Goal: Information Seeking & Learning: Compare options

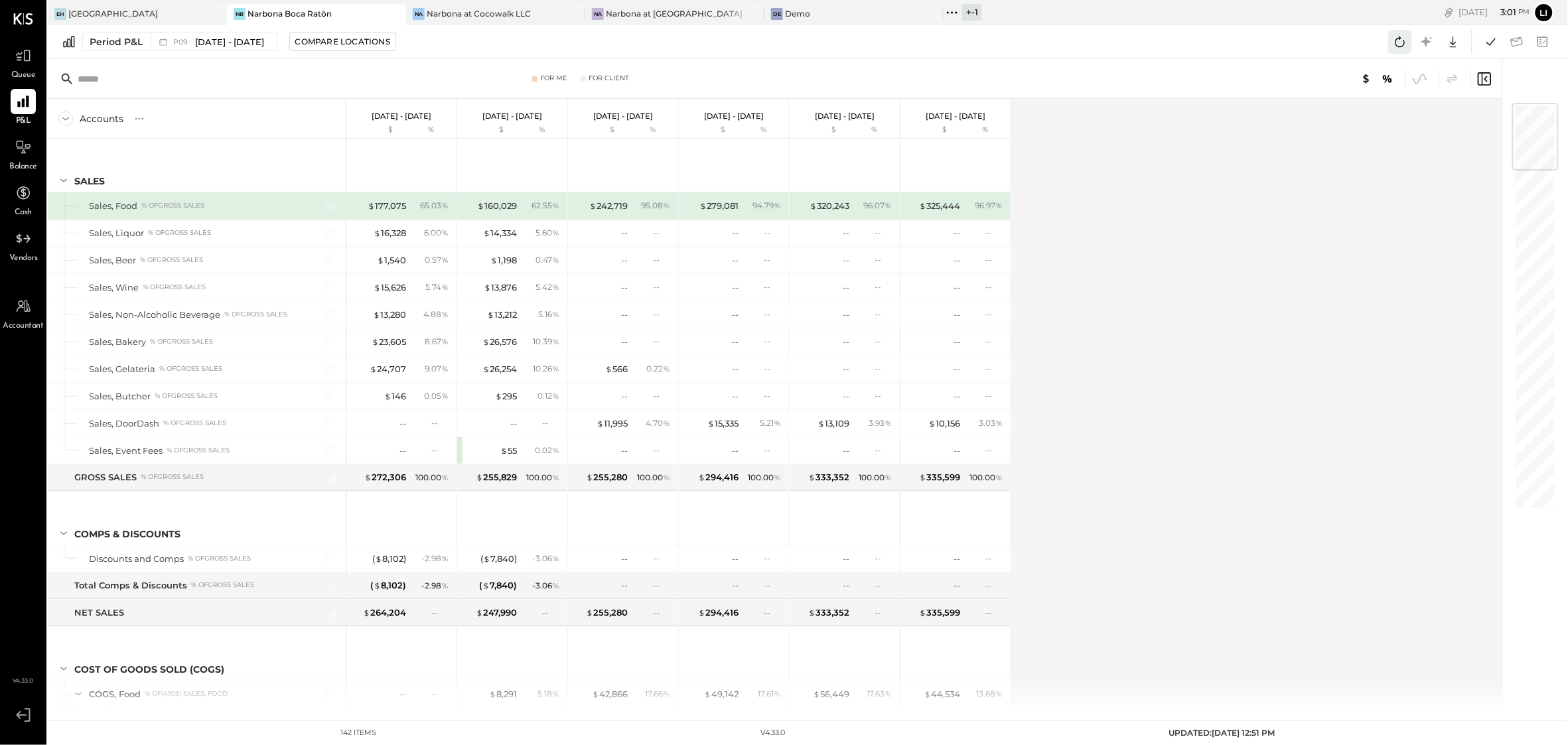
click at [1393, 43] on icon at bounding box center [1400, 42] width 17 height 17
click at [1492, 52] on button at bounding box center [1491, 42] width 24 height 24
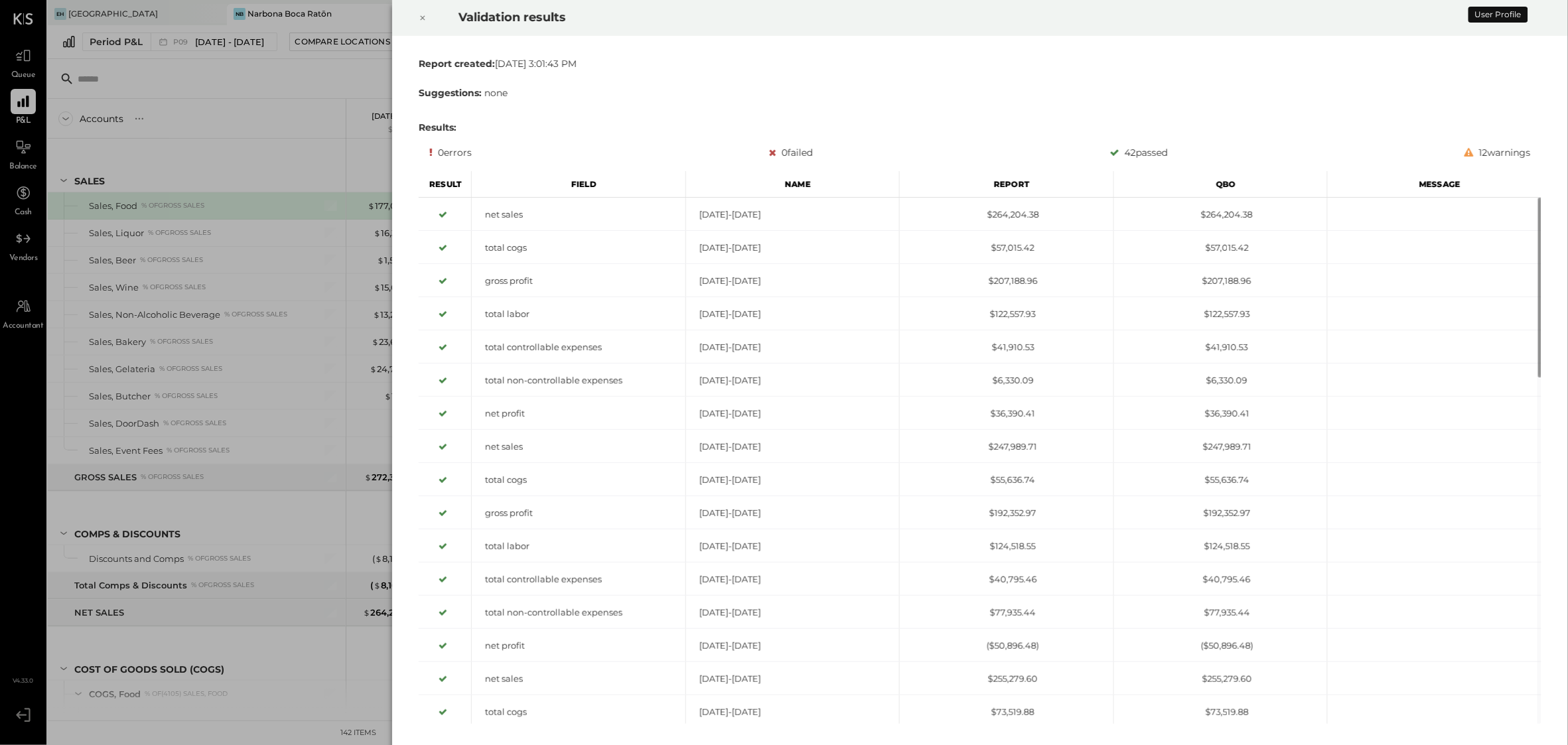
click at [419, 14] on icon at bounding box center [422, 18] width 8 height 16
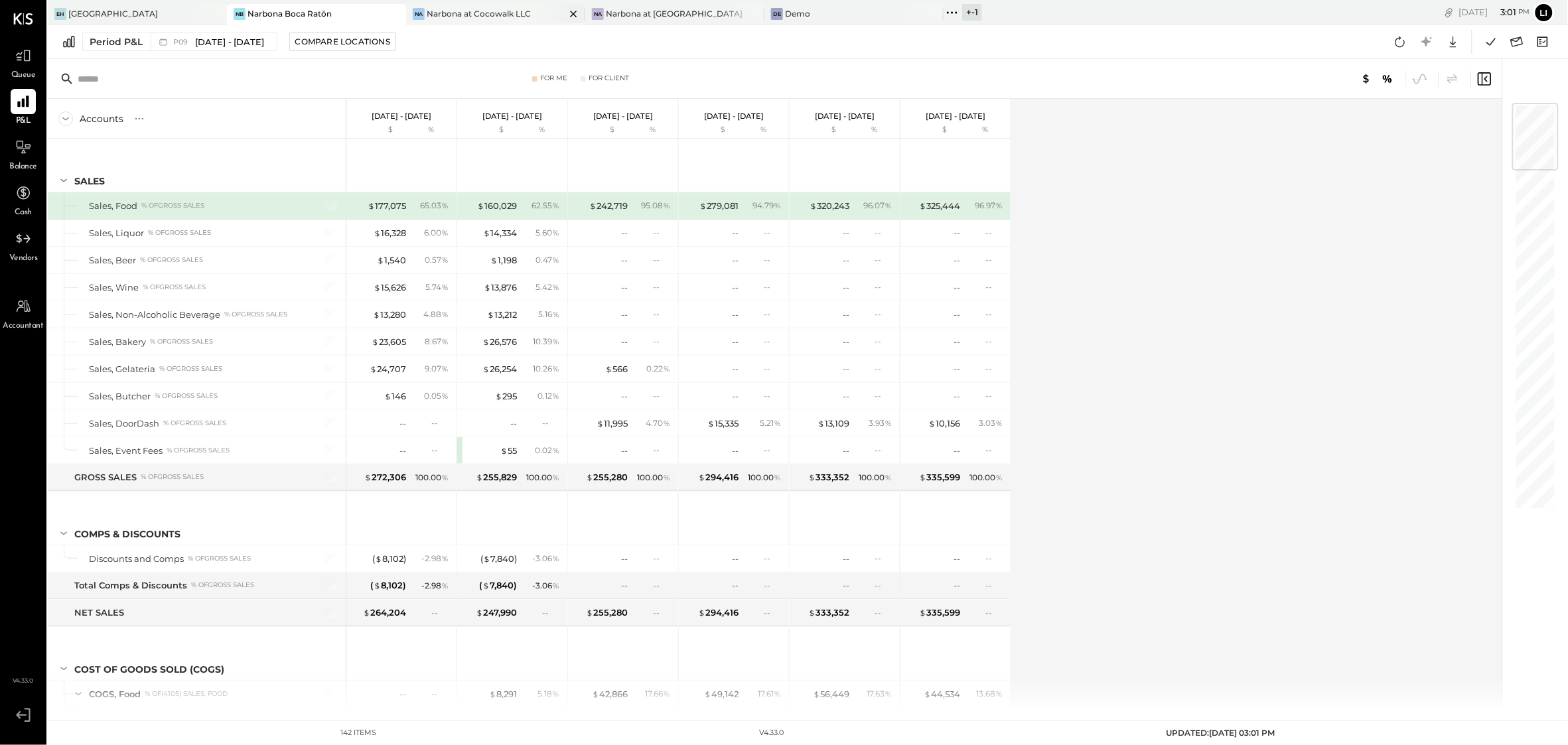
click at [445, 19] on div "Na Narbona at Cocowalk LLC" at bounding box center [496, 15] width 179 height 21
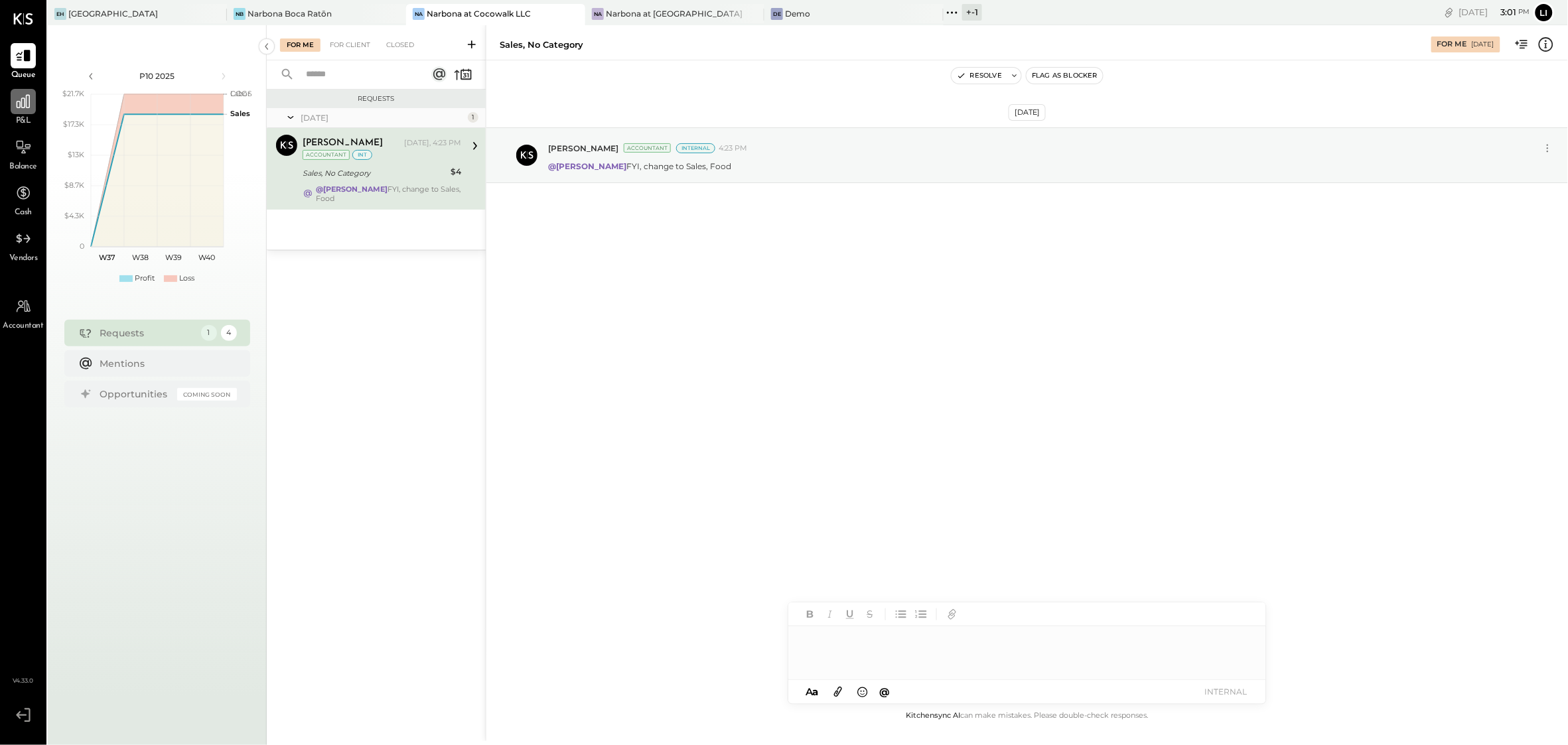
click at [27, 98] on icon at bounding box center [23, 102] width 17 height 17
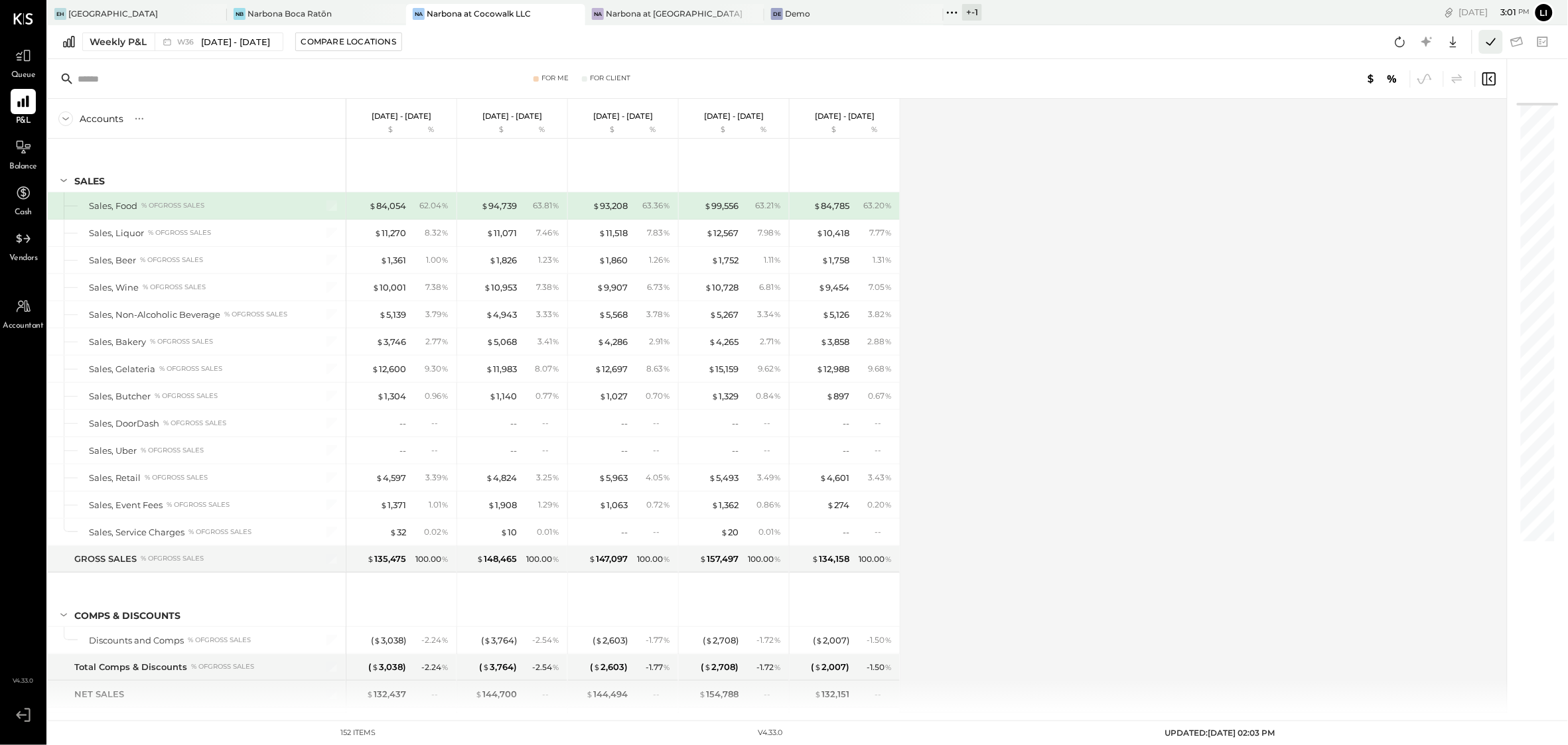
click at [1485, 44] on icon at bounding box center [1490, 42] width 17 height 17
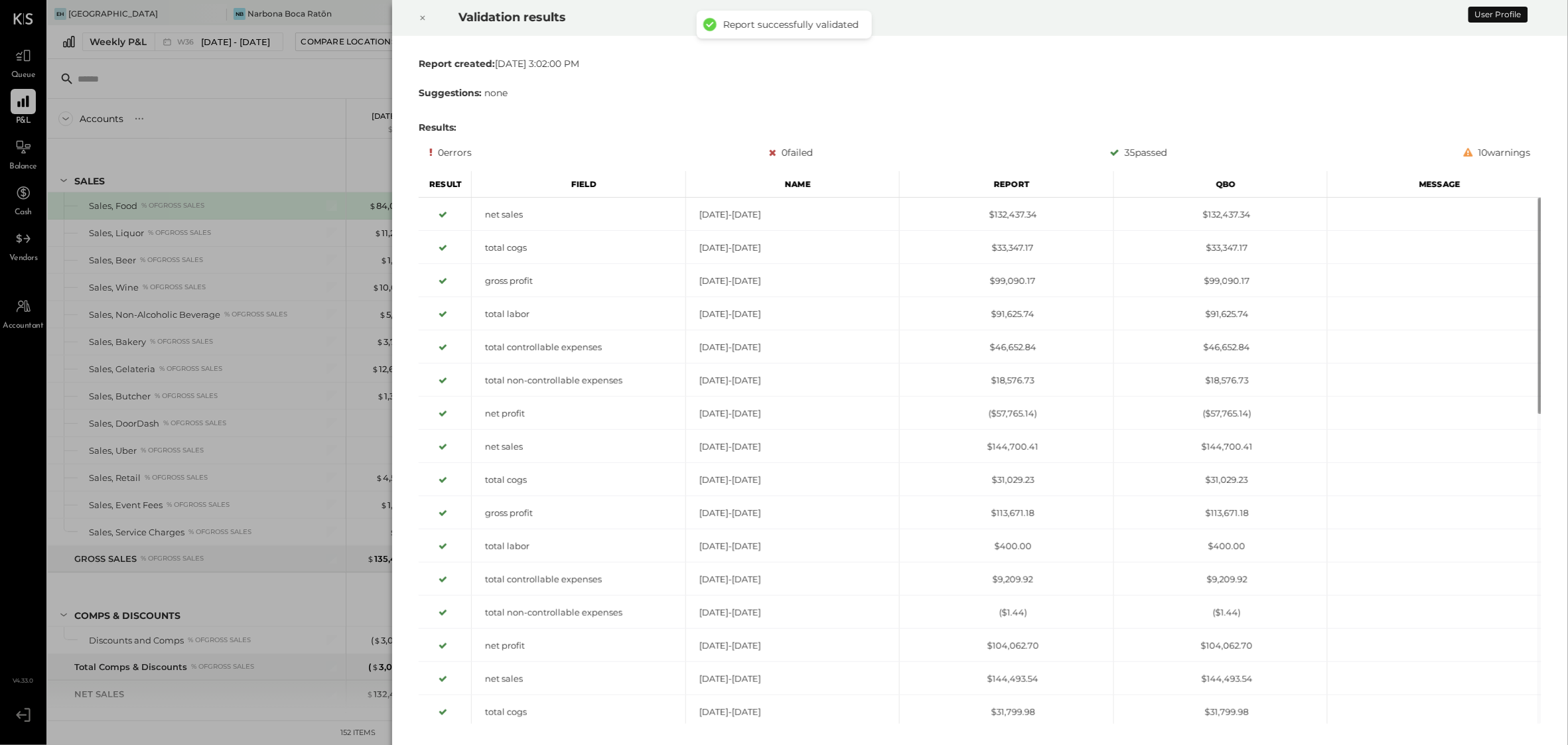
click at [428, 20] on div at bounding box center [422, 18] width 29 height 37
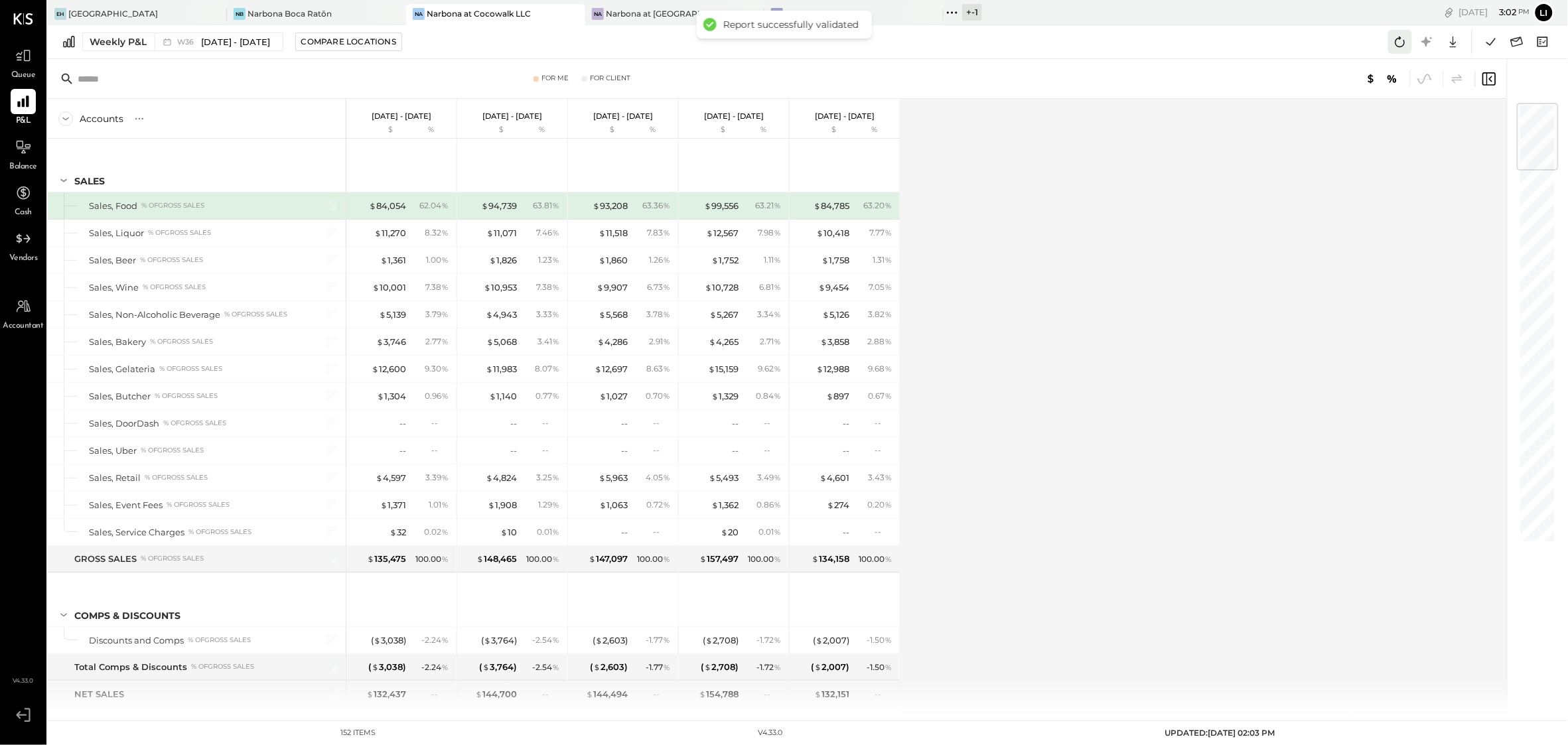
click at [1394, 42] on icon at bounding box center [1400, 42] width 17 height 17
click at [631, 11] on div "Narbona at [GEOGRAPHIC_DATA] LLC" at bounding box center [675, 13] width 138 height 11
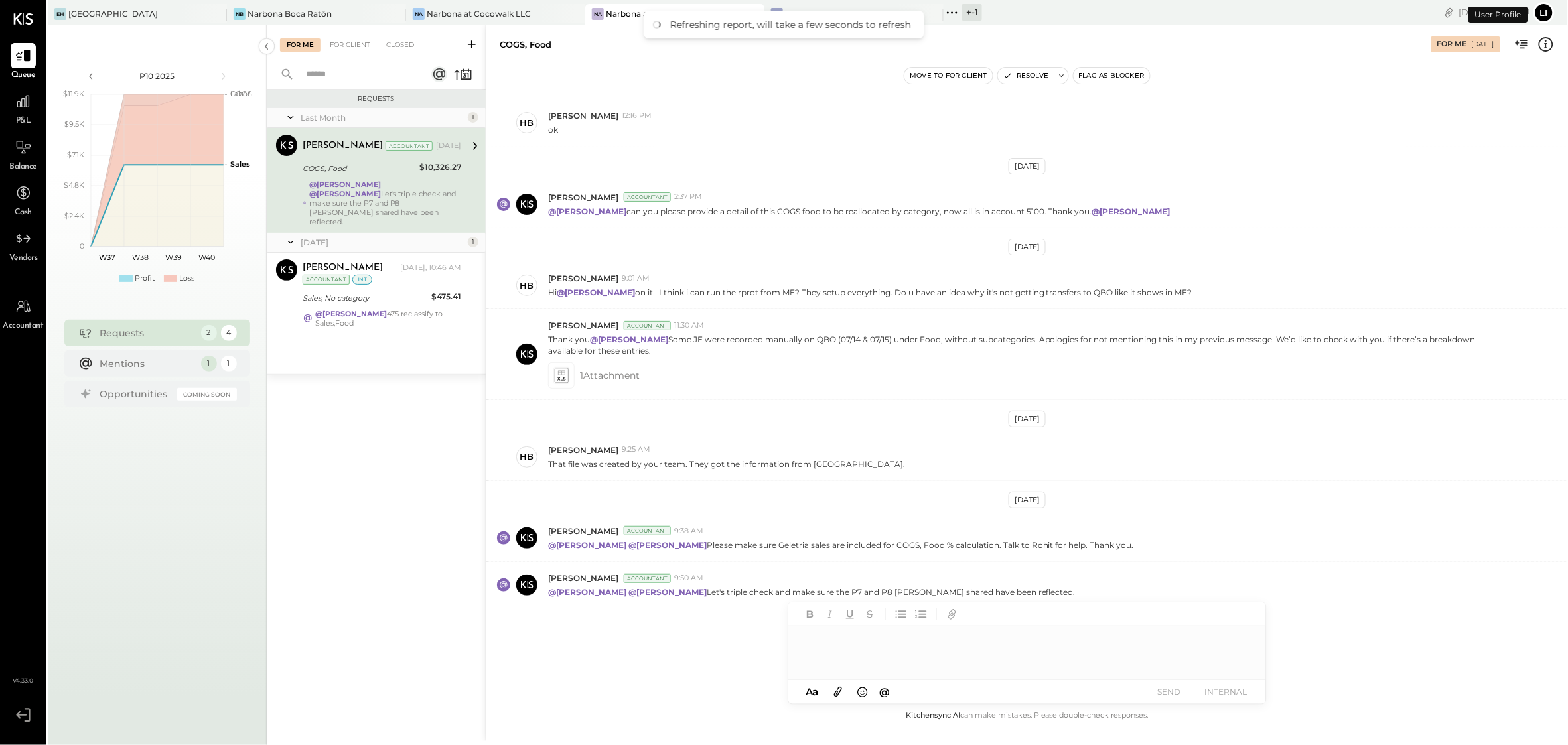
scroll to position [113, 0]
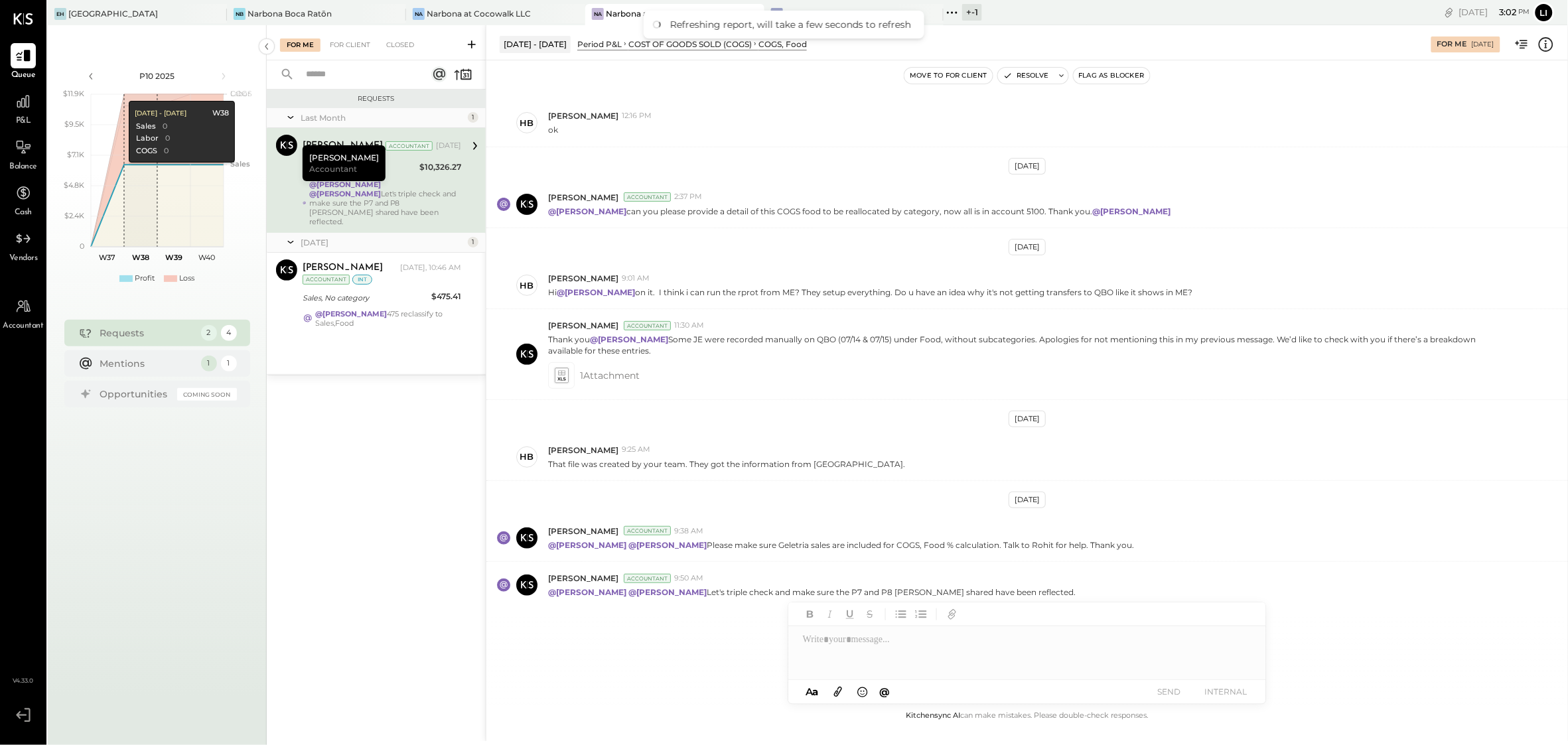
click at [5, 104] on div "P&L" at bounding box center [23, 108] width 39 height 39
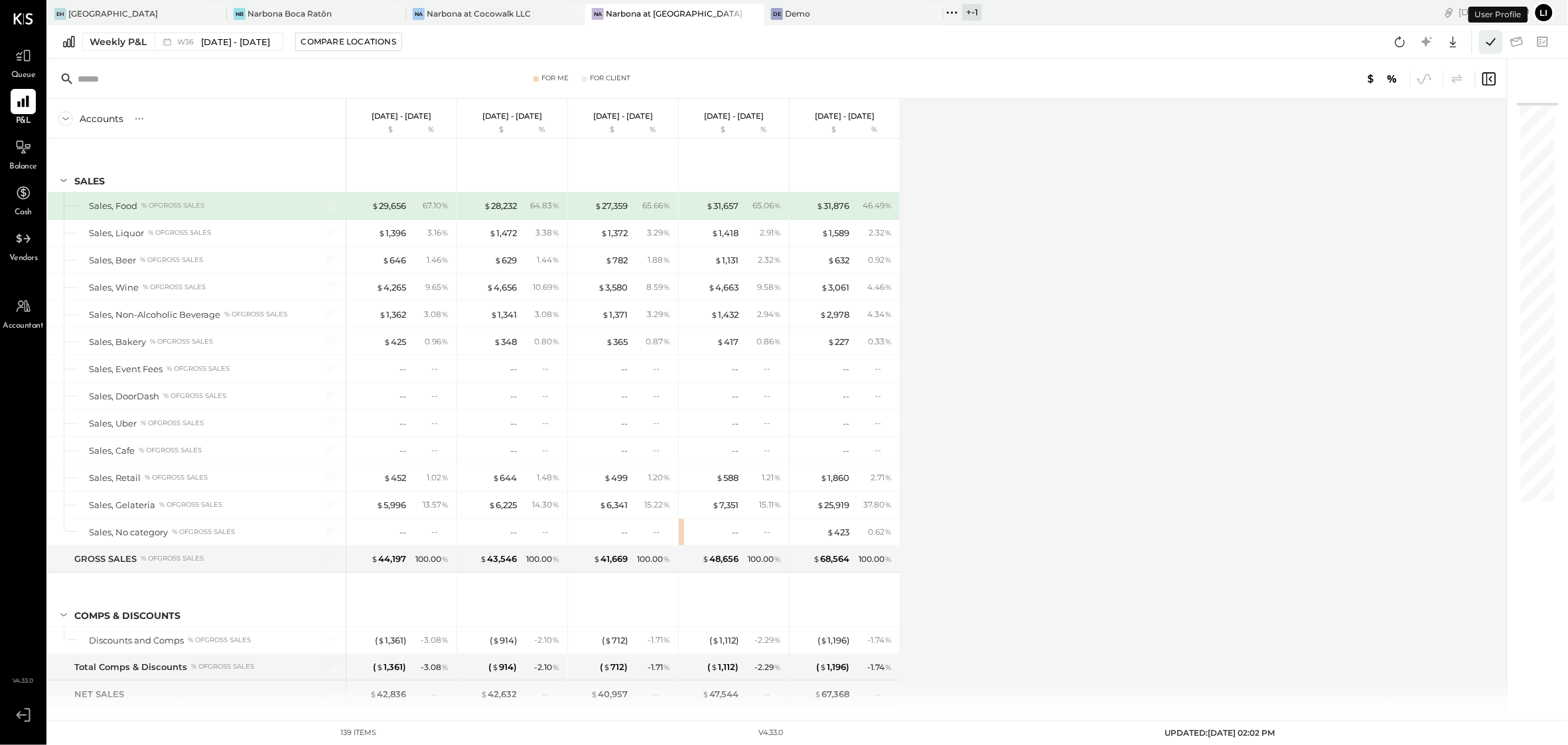
click at [1489, 42] on icon at bounding box center [1490, 42] width 17 height 17
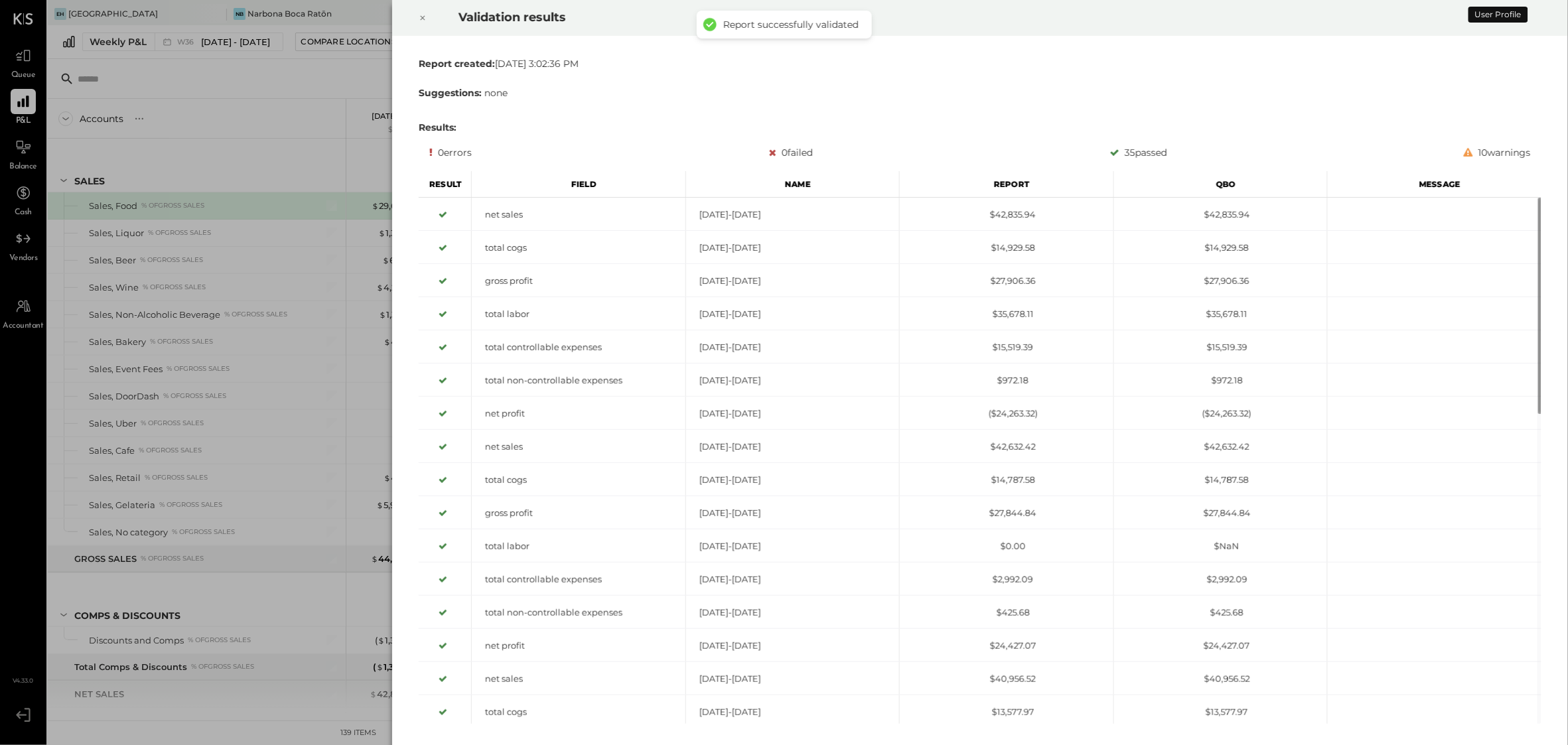
click at [419, 16] on icon at bounding box center [422, 18] width 8 height 16
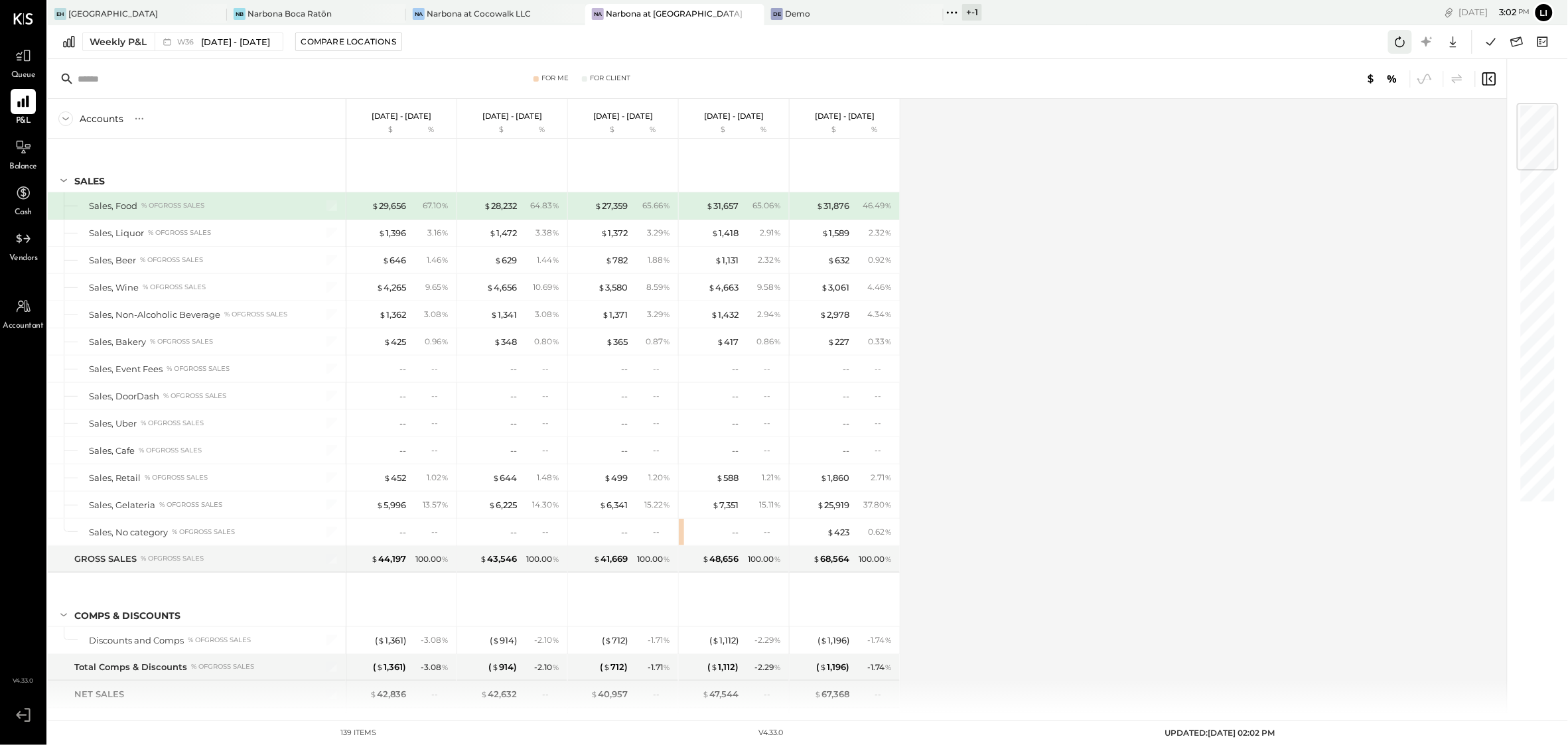
click at [1401, 49] on icon at bounding box center [1400, 42] width 17 height 17
click at [461, 13] on div "Narbona at Cocowalk LLC" at bounding box center [479, 13] width 104 height 11
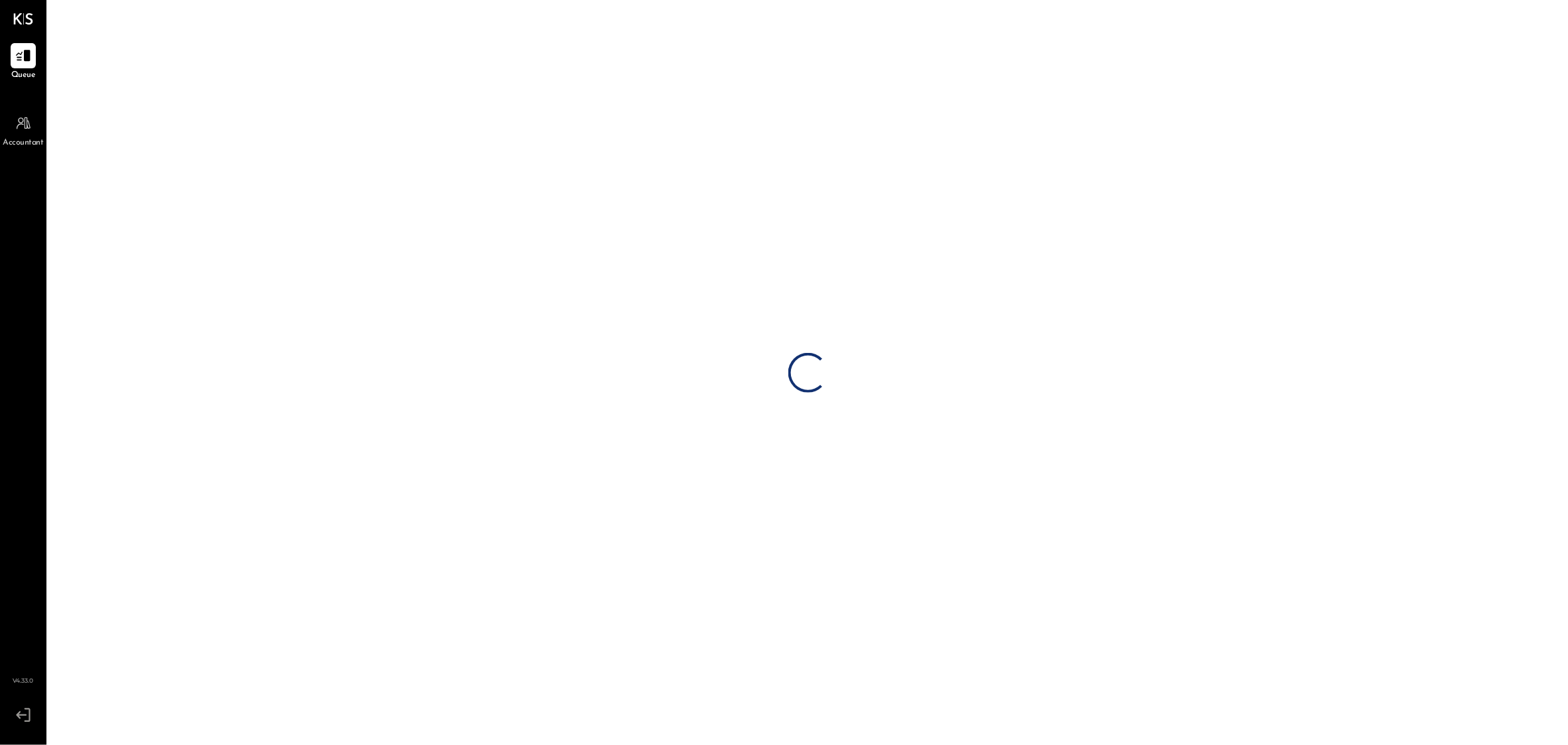
click at [332, 17] on div "Loading…" at bounding box center [808, 372] width 1520 height 745
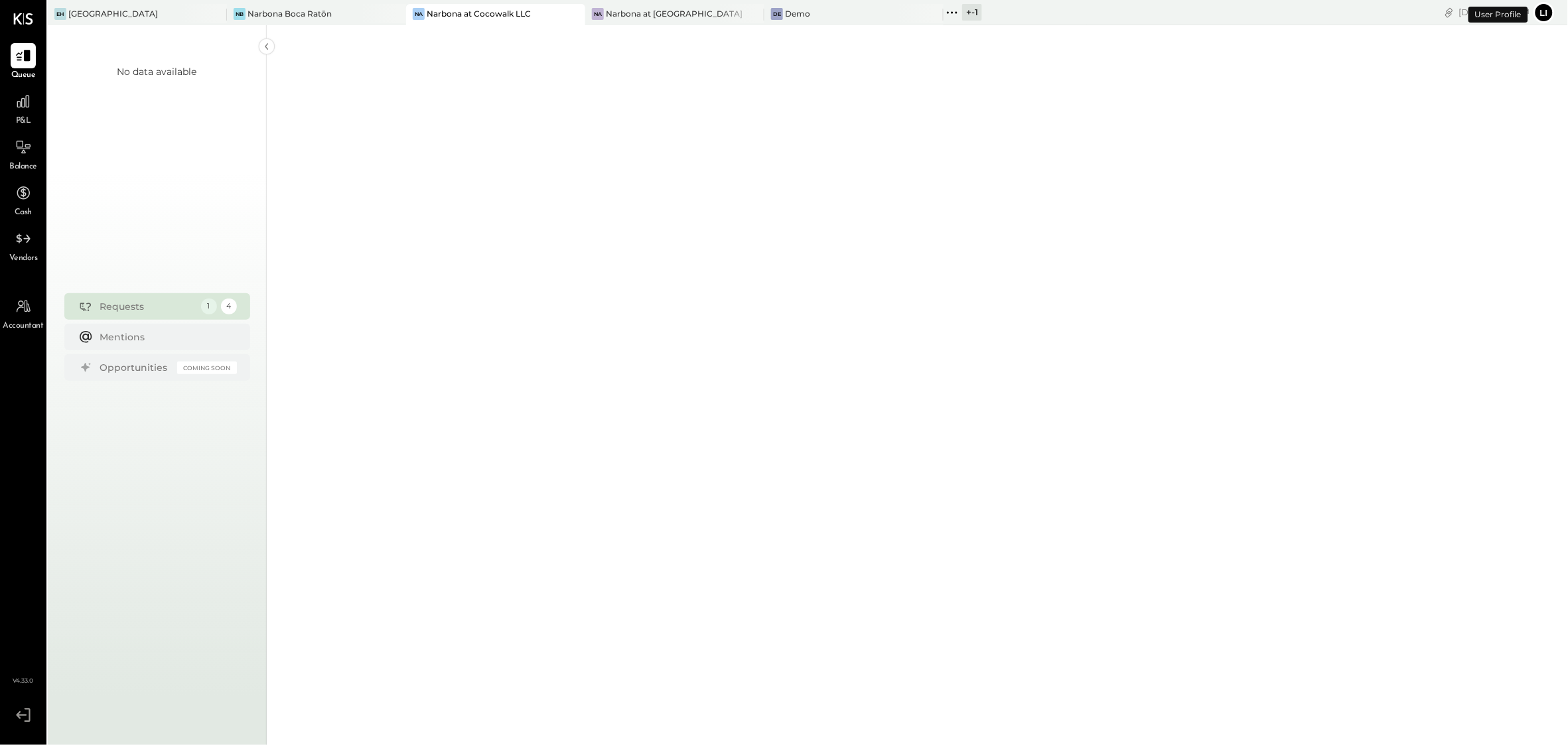
click at [303, 13] on div "Narbona Boca Ratōn" at bounding box center [289, 13] width 84 height 11
click at [21, 114] on div "P&L" at bounding box center [23, 108] width 25 height 39
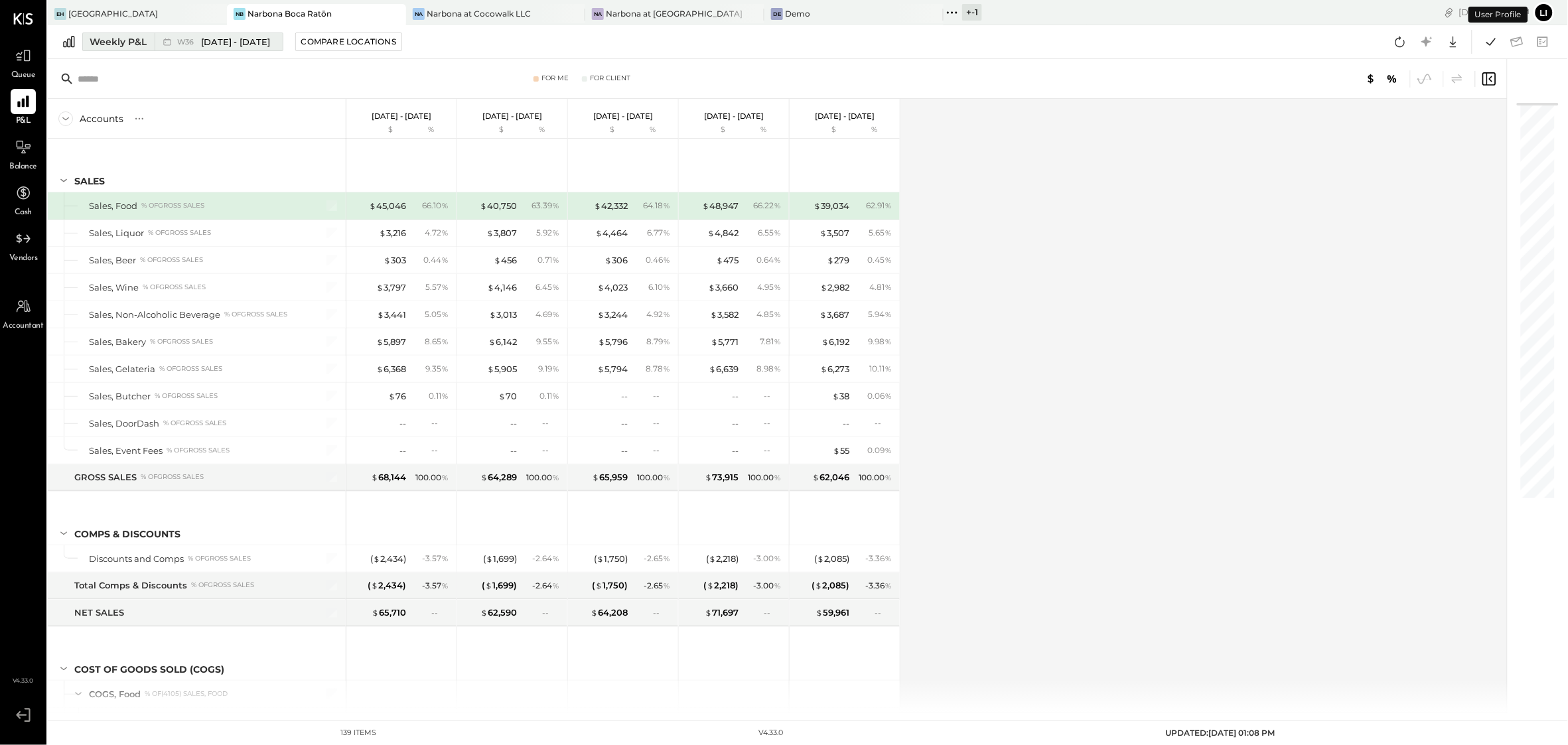
click at [173, 47] on icon at bounding box center [167, 42] width 13 height 13
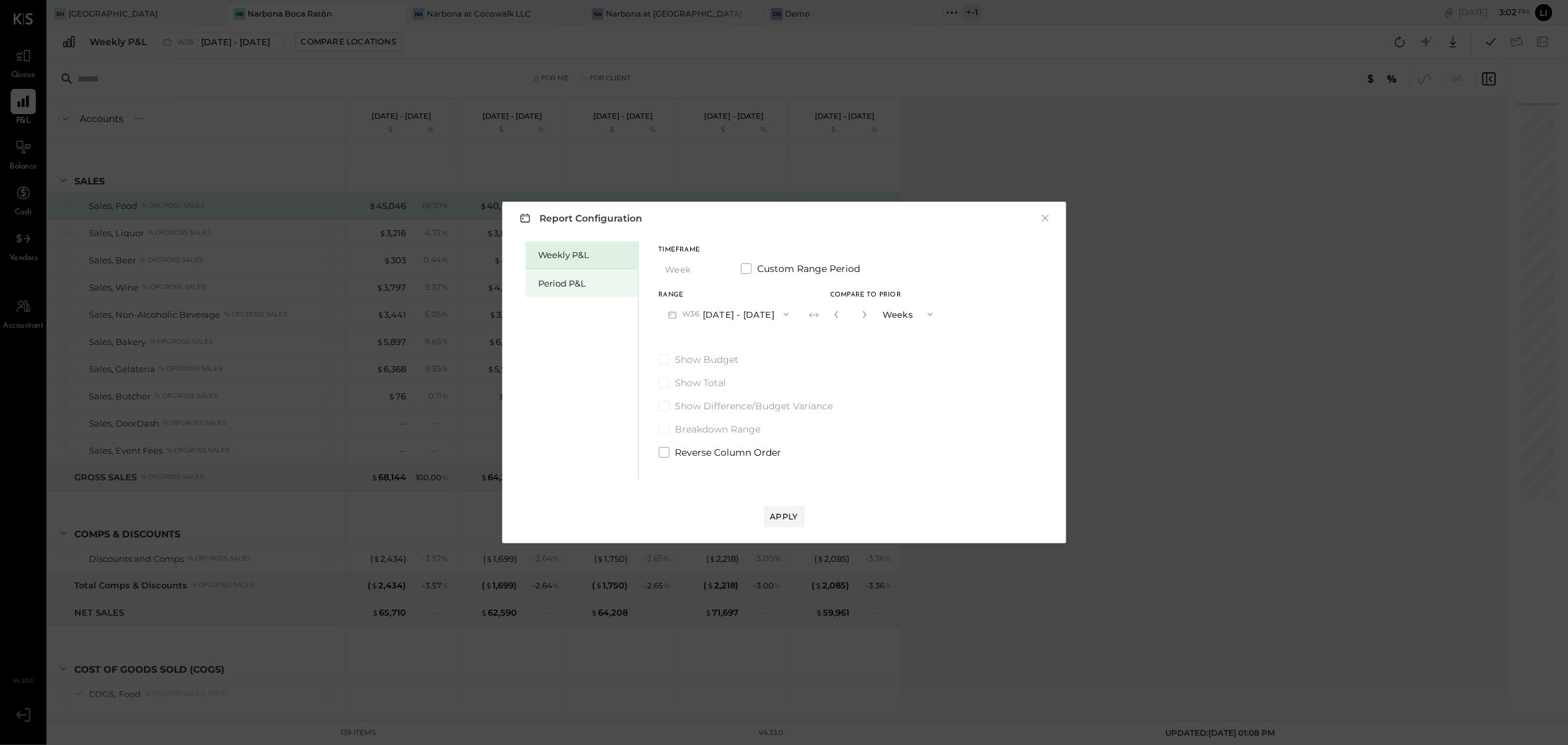
click at [589, 291] on div "Period P&L" at bounding box center [582, 283] width 113 height 28
click at [729, 308] on button "P10 Sep 8 - Oct 5, 2025" at bounding box center [726, 314] width 136 height 25
click at [732, 338] on span "[DATE] - [DATE]" at bounding box center [720, 344] width 63 height 11
click at [841, 314] on div "Compare" at bounding box center [832, 314] width 43 height 11
click at [866, 311] on icon "button" at bounding box center [862, 314] width 8 height 8
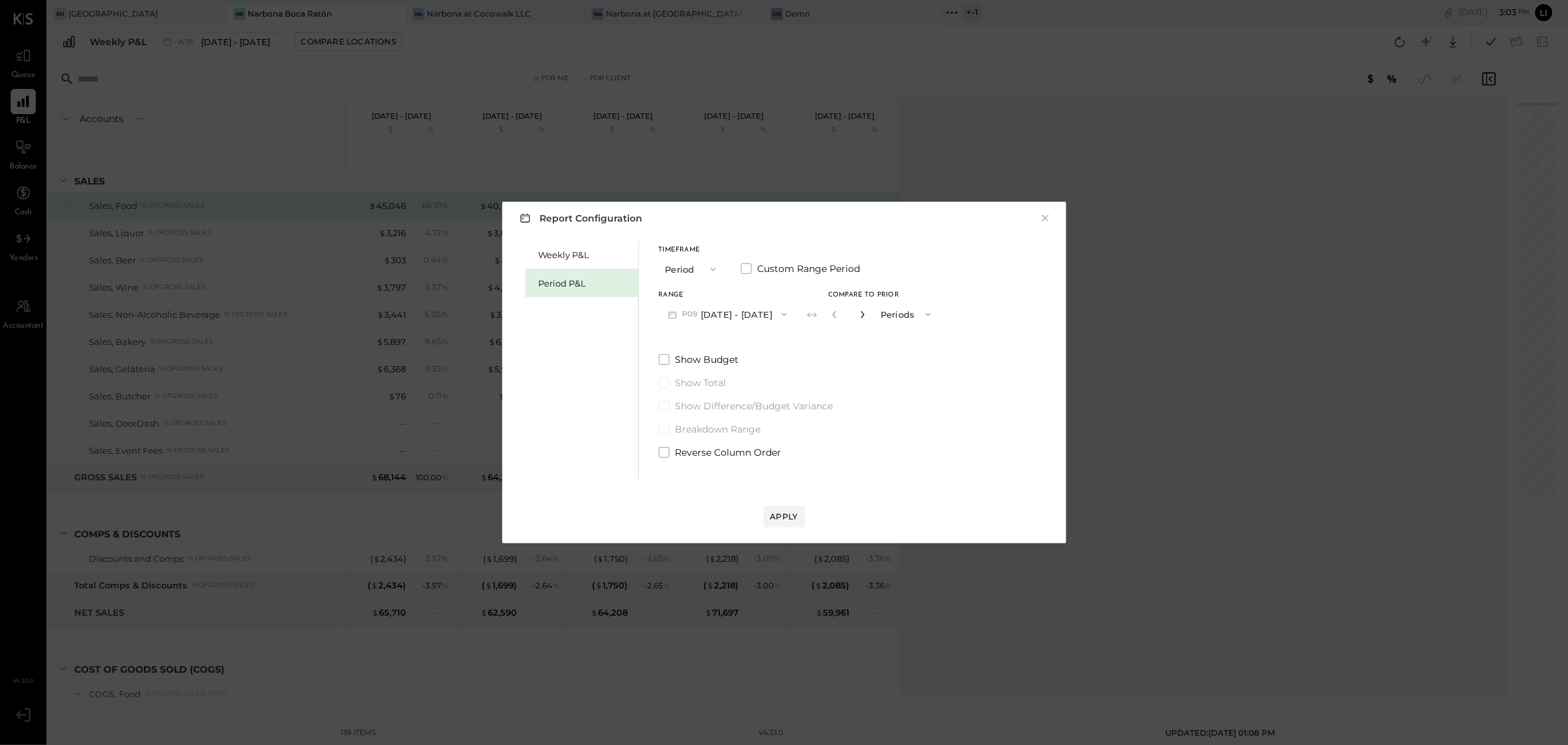
click at [866, 311] on icon "button" at bounding box center [862, 314] width 8 height 8
type input "*"
click at [788, 520] on div "Apply" at bounding box center [784, 517] width 28 height 11
